Goal: Task Accomplishment & Management: Use online tool/utility

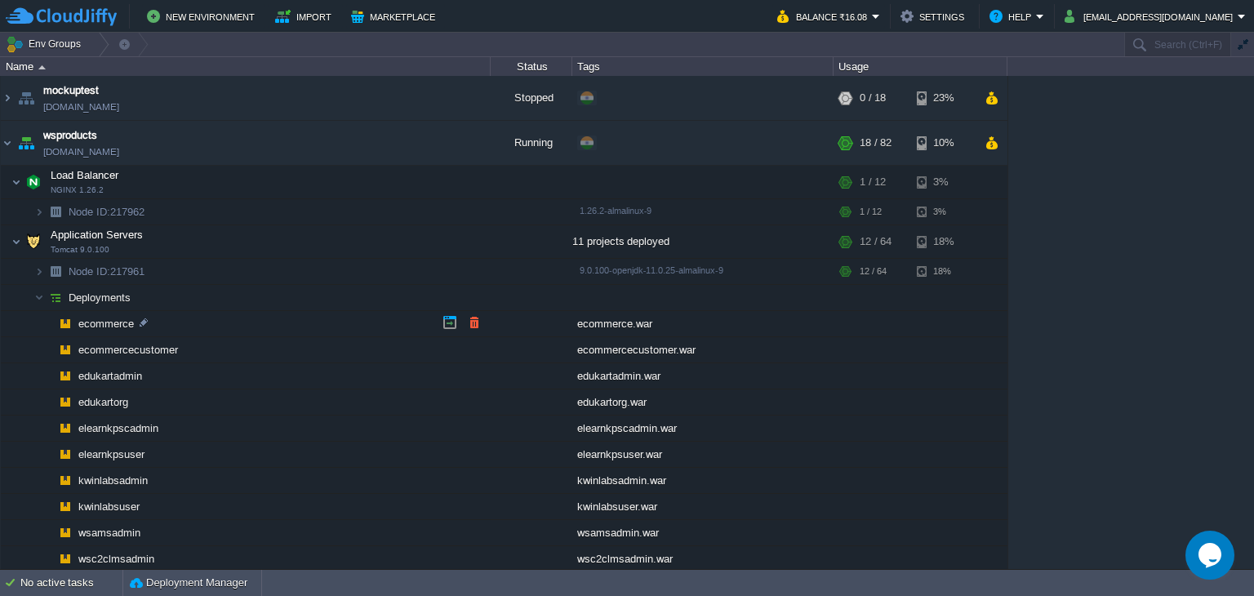
scroll to position [82, 0]
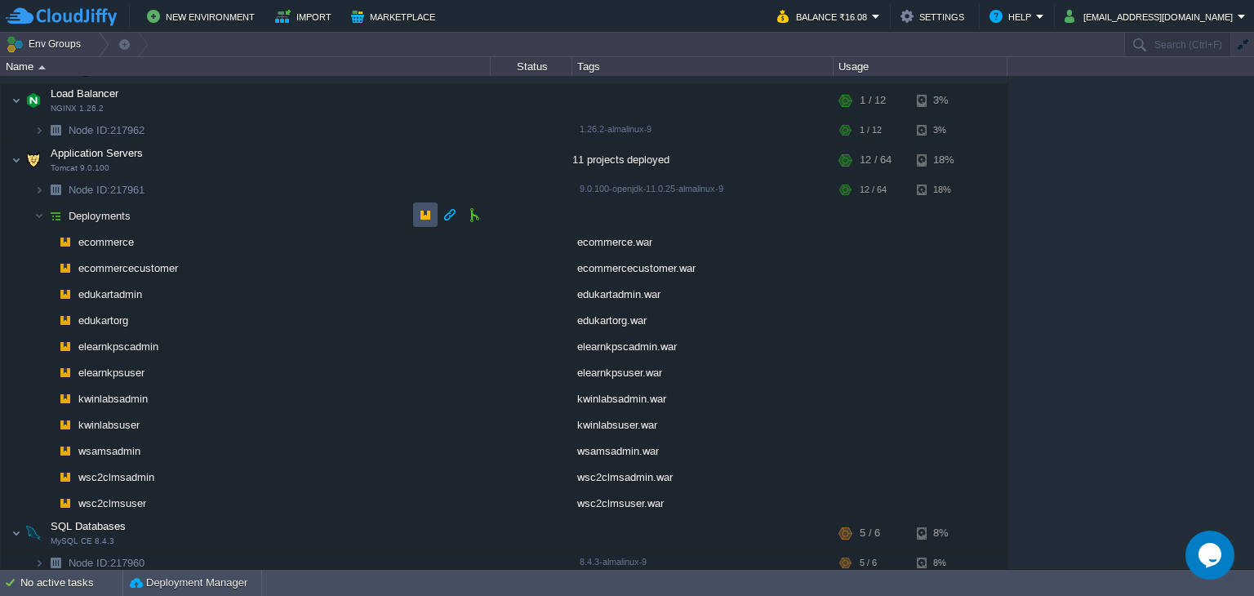
click at [428, 216] on button "button" at bounding box center [425, 214] width 15 height 15
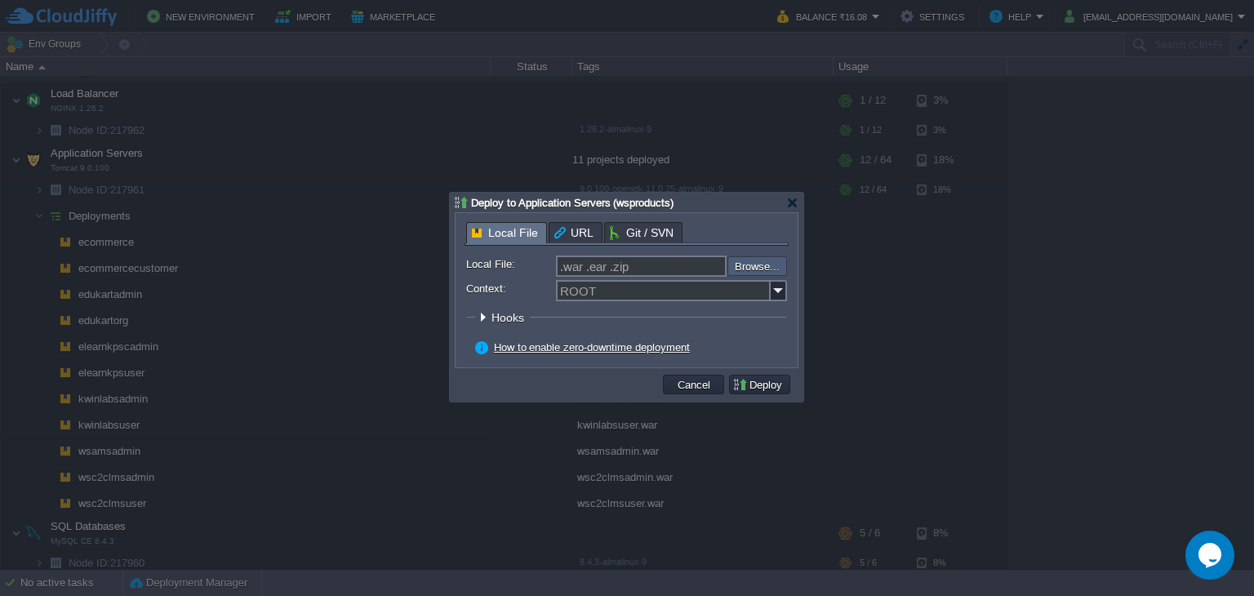
click at [772, 265] on input "file" at bounding box center [684, 266] width 207 height 20
type input "C:\fakepath\wsc2clmsadmin.war"
type input "wsc2clmsadmin.war"
click at [772, 301] on div "ROOT" at bounding box center [671, 290] width 231 height 21
click at [776, 296] on img at bounding box center [779, 290] width 16 height 21
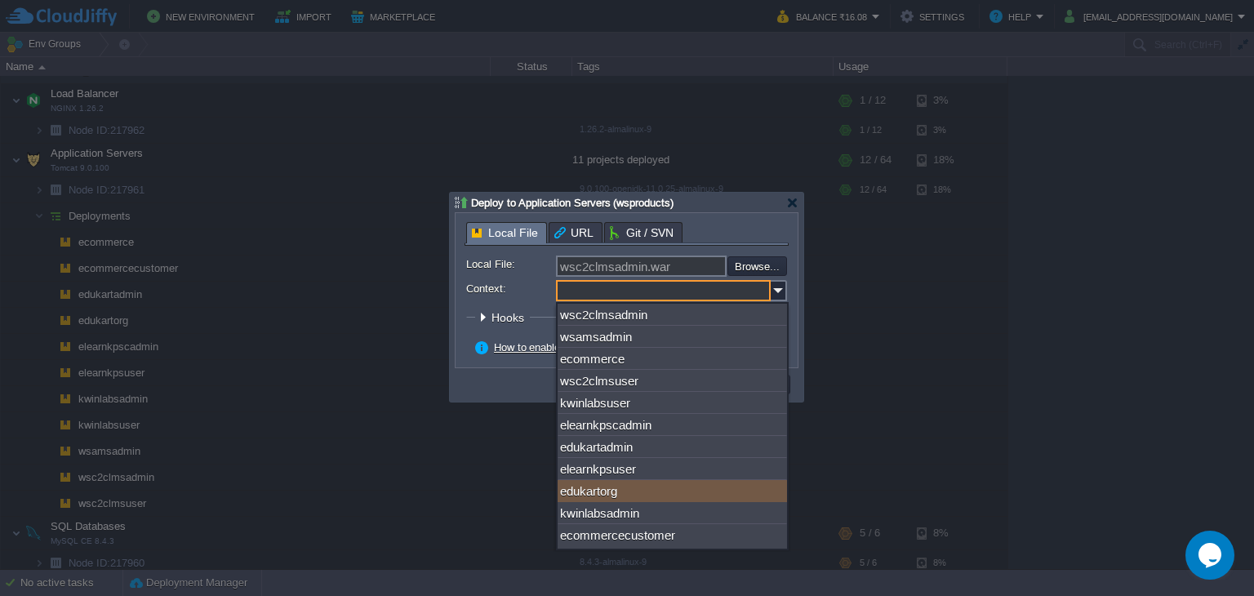
scroll to position [0, 0]
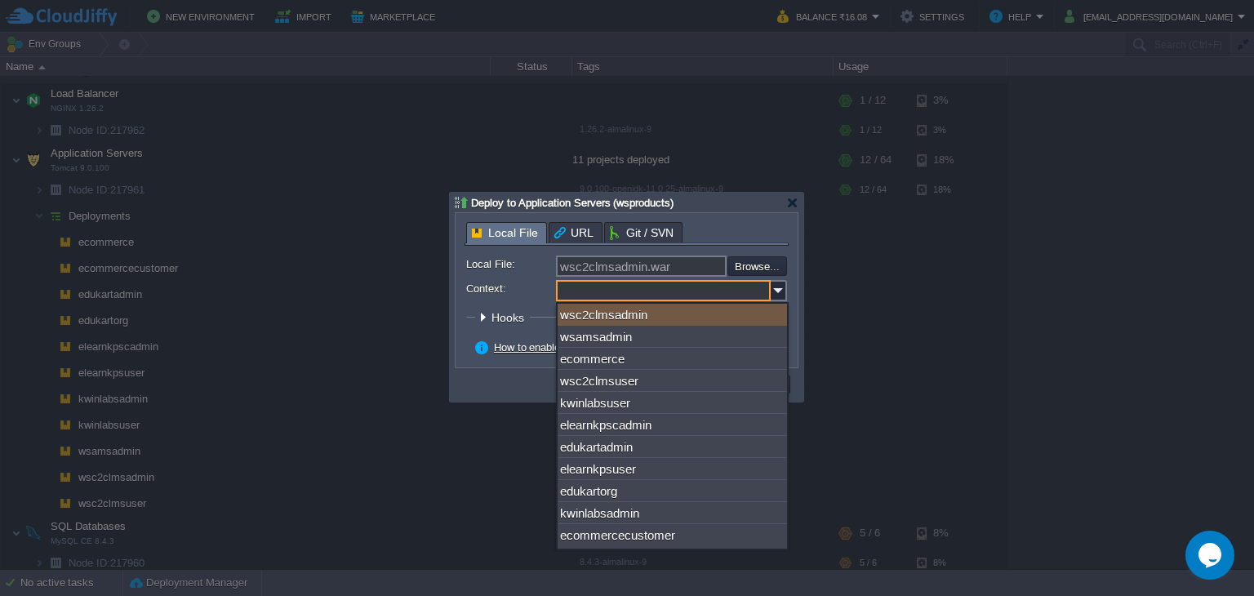
click at [711, 311] on div "wsc2clmsadmin" at bounding box center [672, 315] width 229 height 22
type input "wsc2clmsadmin"
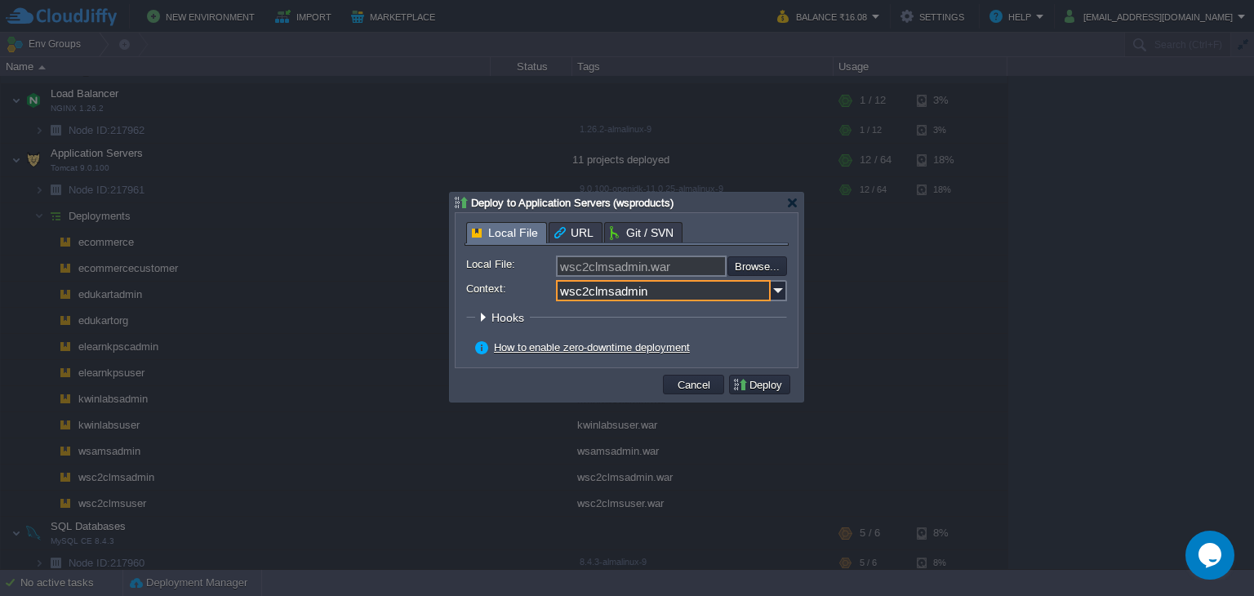
click at [778, 389] on button "Deploy" at bounding box center [759, 384] width 55 height 15
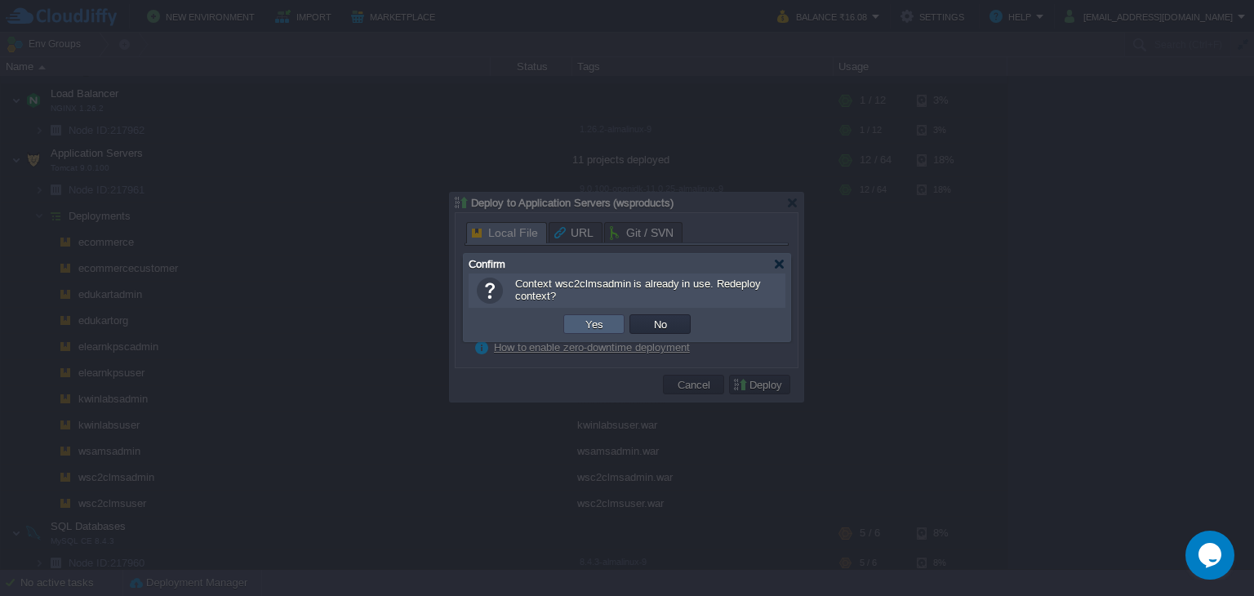
click at [592, 327] on button "Yes" at bounding box center [595, 324] width 28 height 15
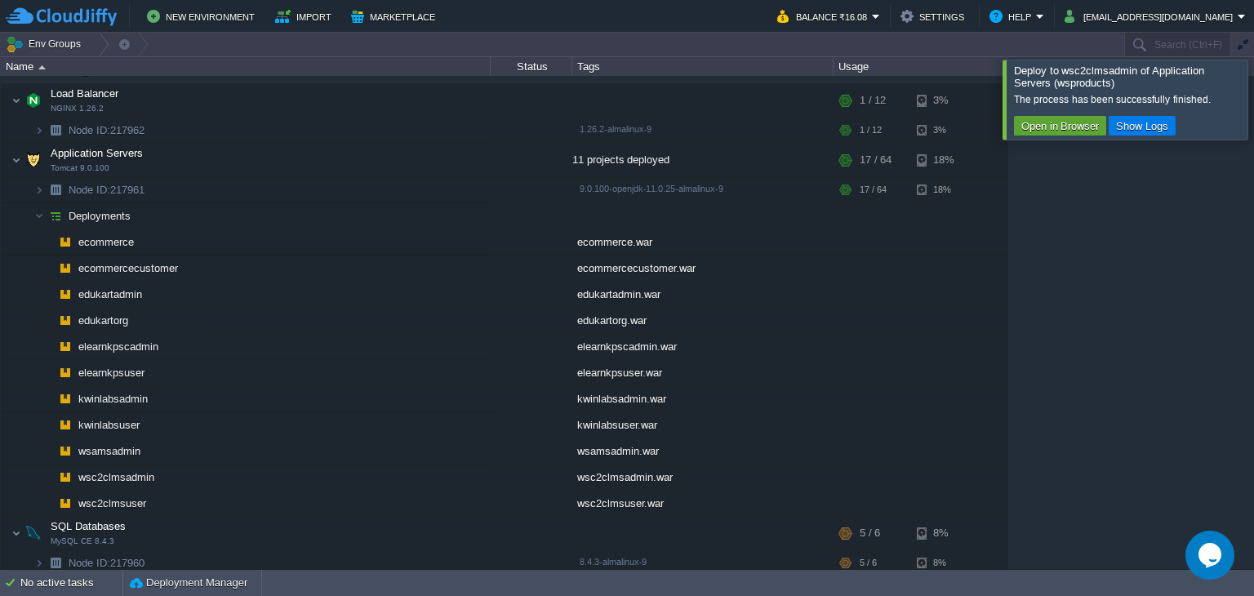
click at [1253, 100] on div at bounding box center [1274, 99] width 0 height 79
